Goal: Information Seeking & Learning: Learn about a topic

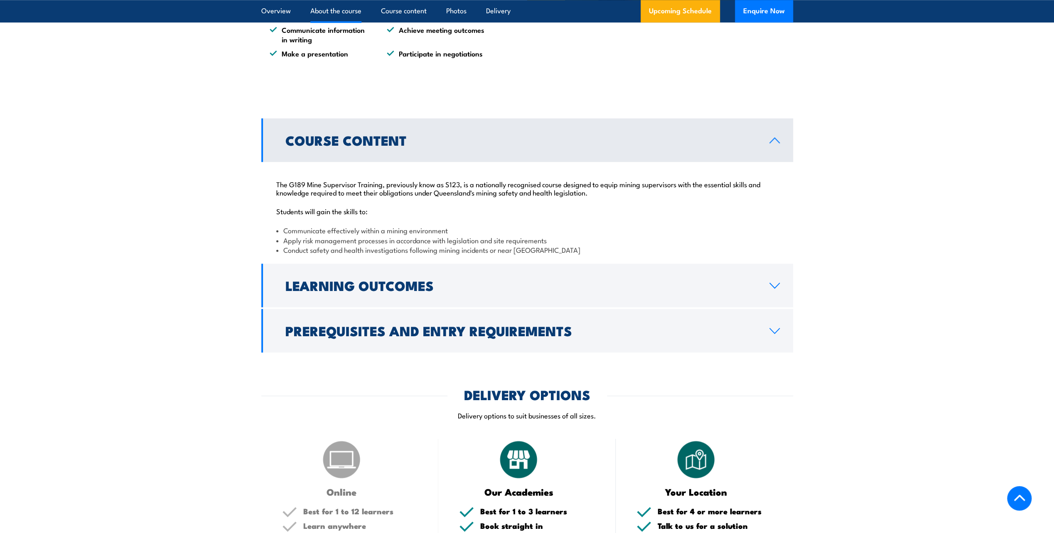
scroll to position [665, 0]
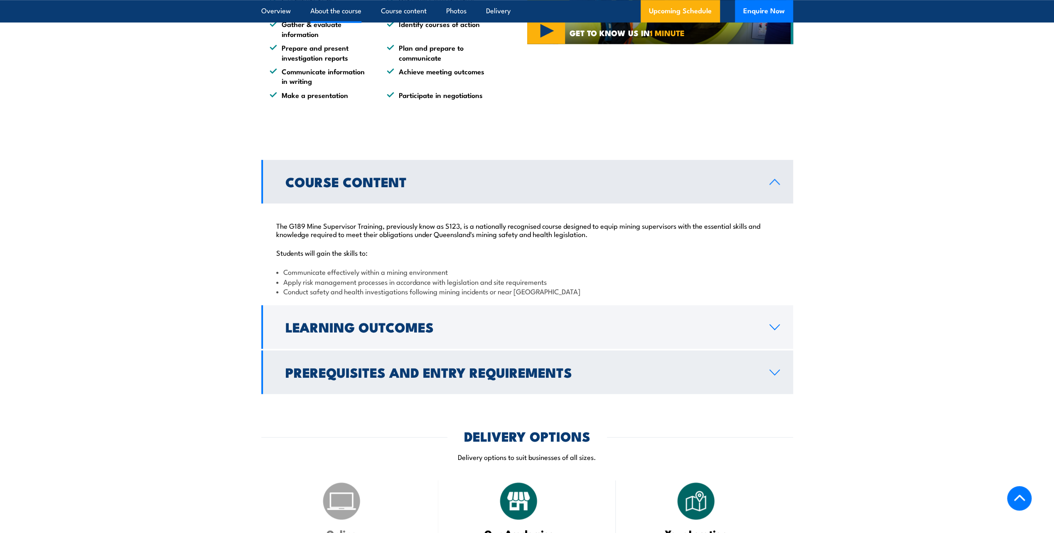
click at [776, 373] on icon at bounding box center [775, 372] width 10 height 5
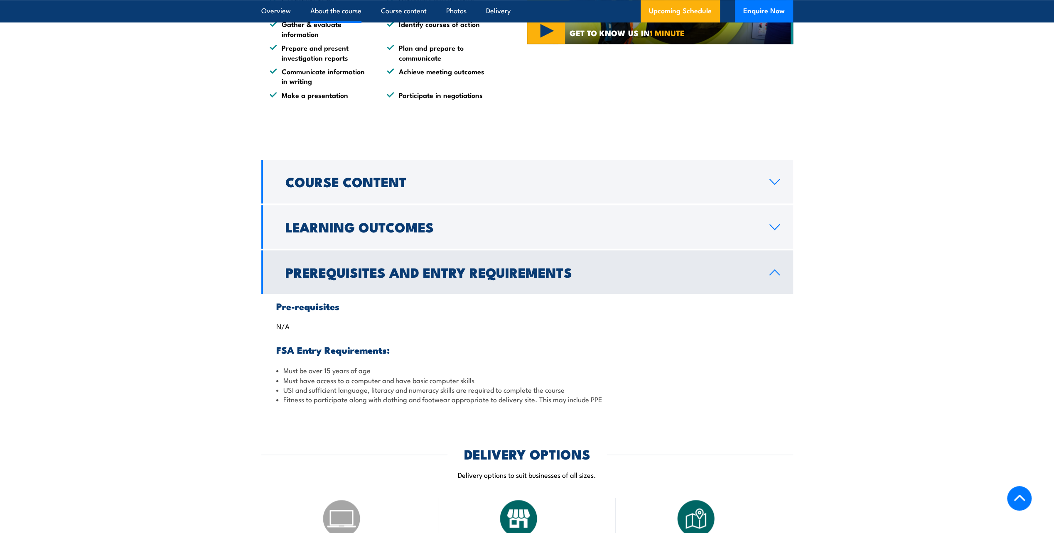
click at [773, 275] on icon at bounding box center [774, 272] width 11 height 7
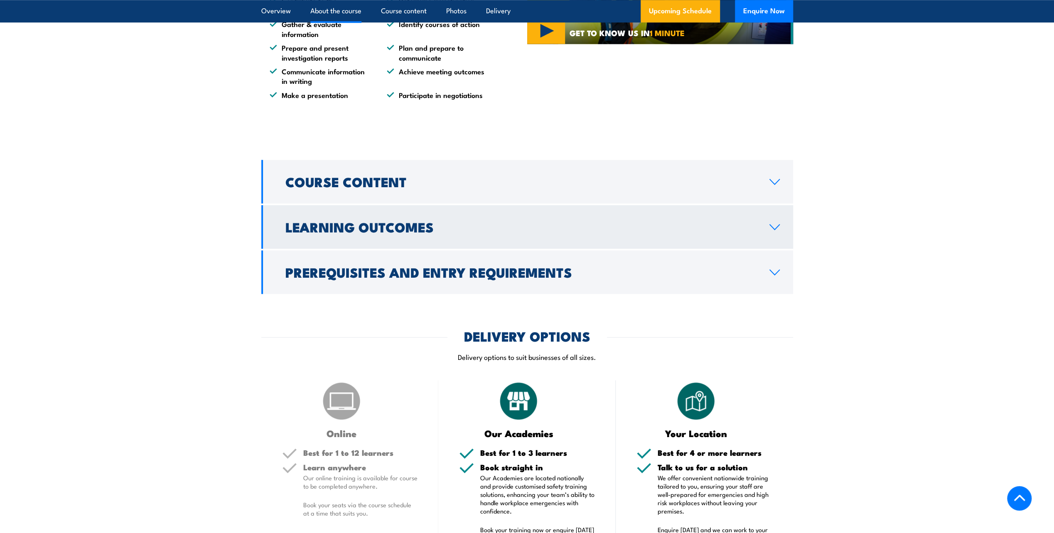
click at [769, 227] on icon at bounding box center [774, 227] width 11 height 7
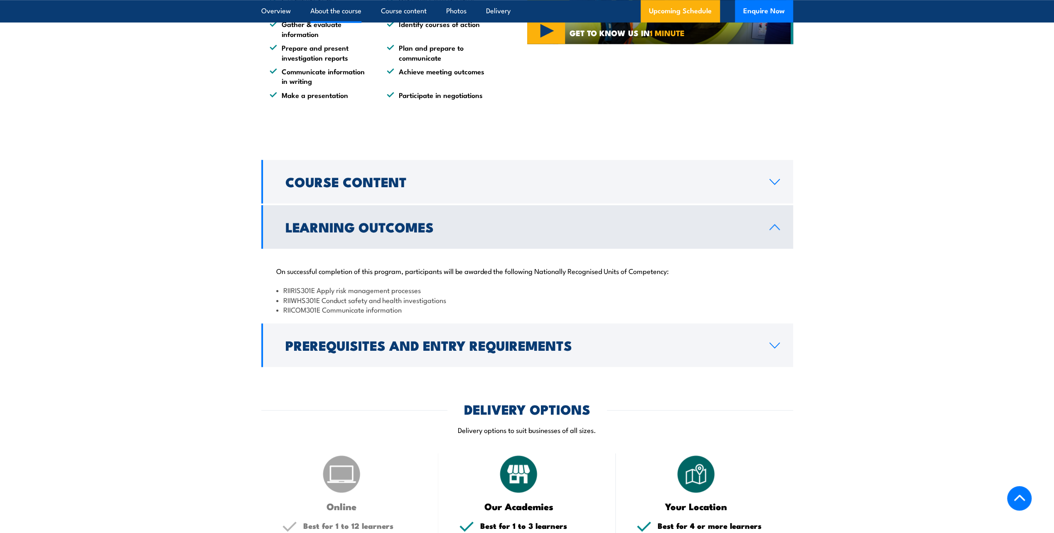
click at [776, 226] on icon at bounding box center [775, 227] width 10 height 5
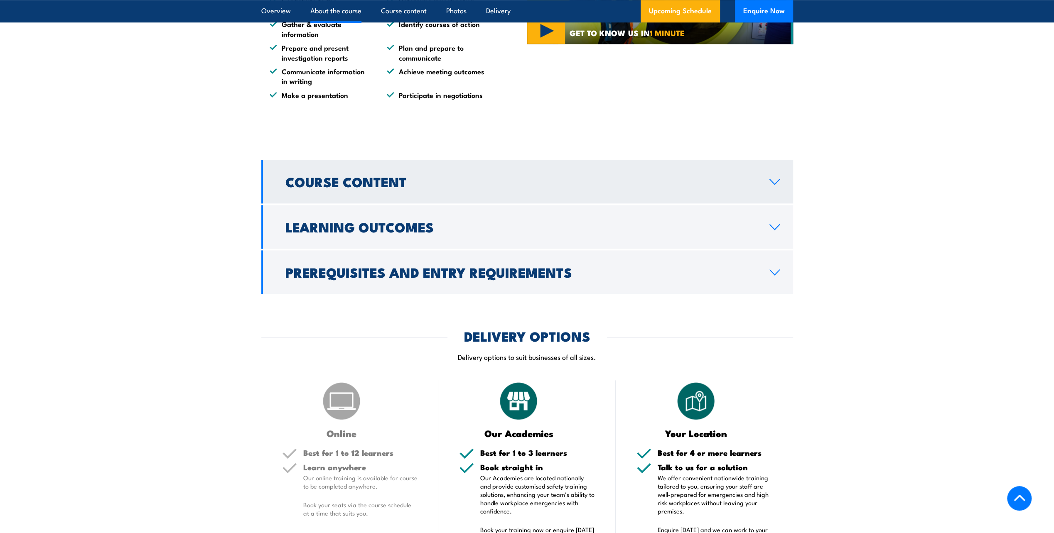
click at [772, 179] on icon at bounding box center [774, 182] width 11 height 7
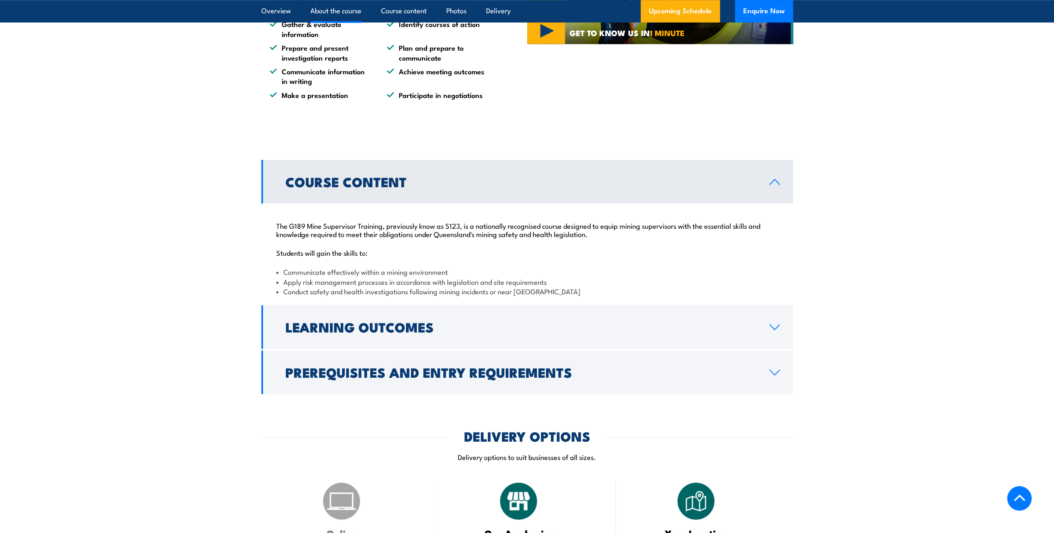
click at [772, 179] on icon at bounding box center [774, 182] width 11 height 7
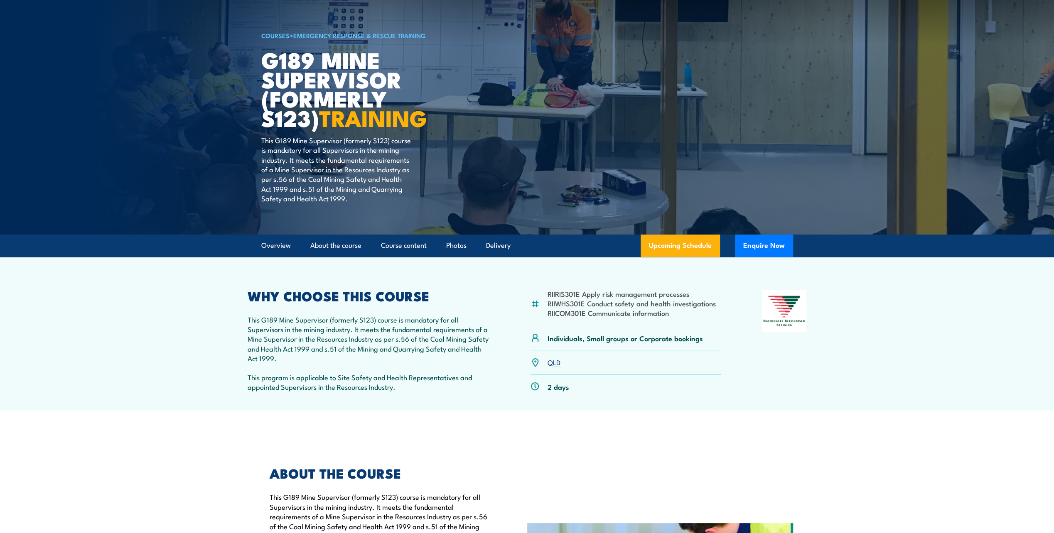
scroll to position [0, 0]
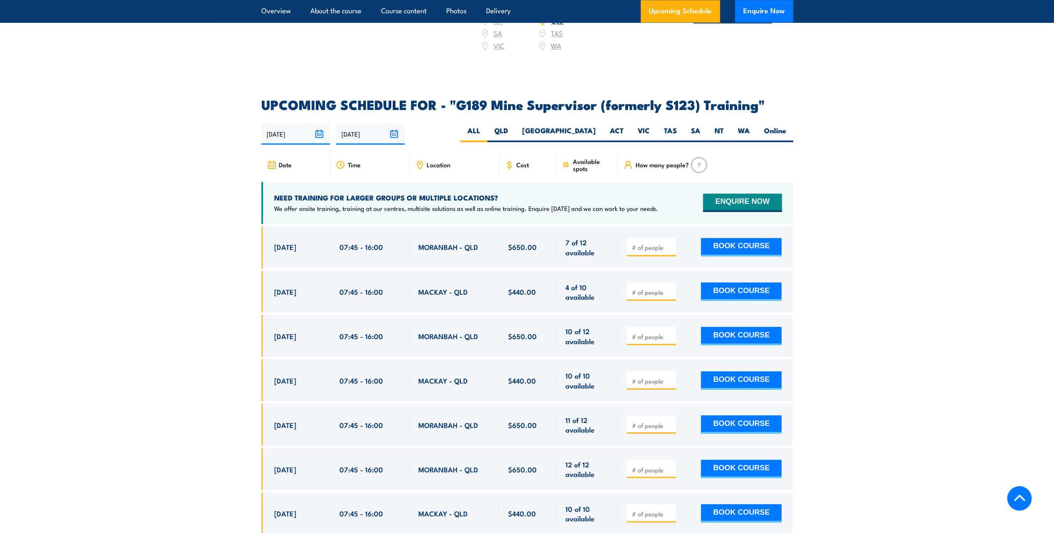
scroll to position [1371, 0]
